Goal: Navigation & Orientation: Go to known website

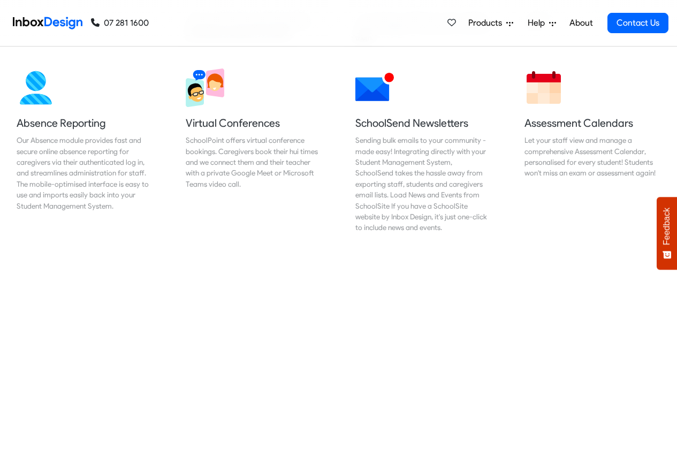
scroll to position [899, 0]
